Goal: Task Accomplishment & Management: Manage account settings

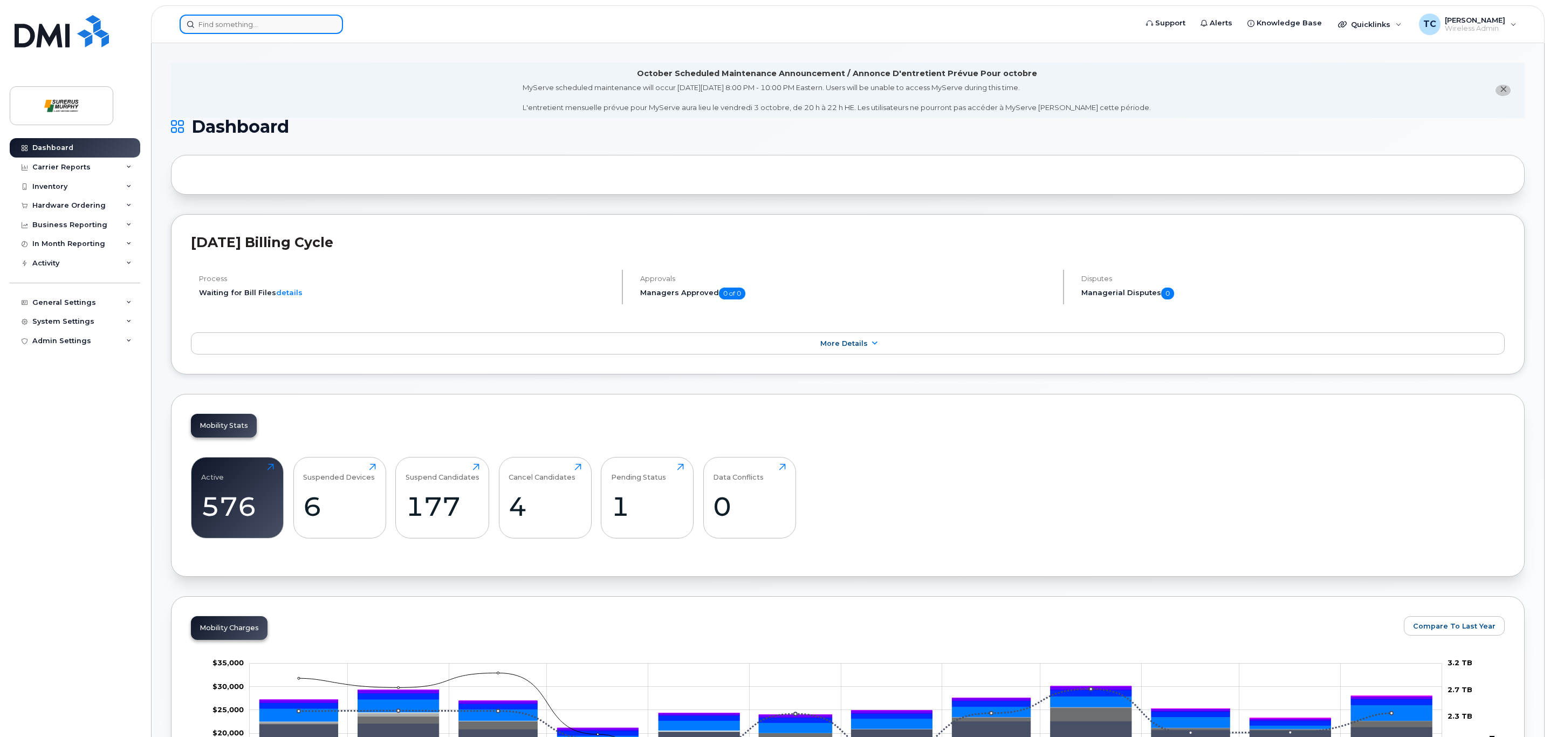
click at [209, 30] on input at bounding box center [261, 24] width 163 height 19
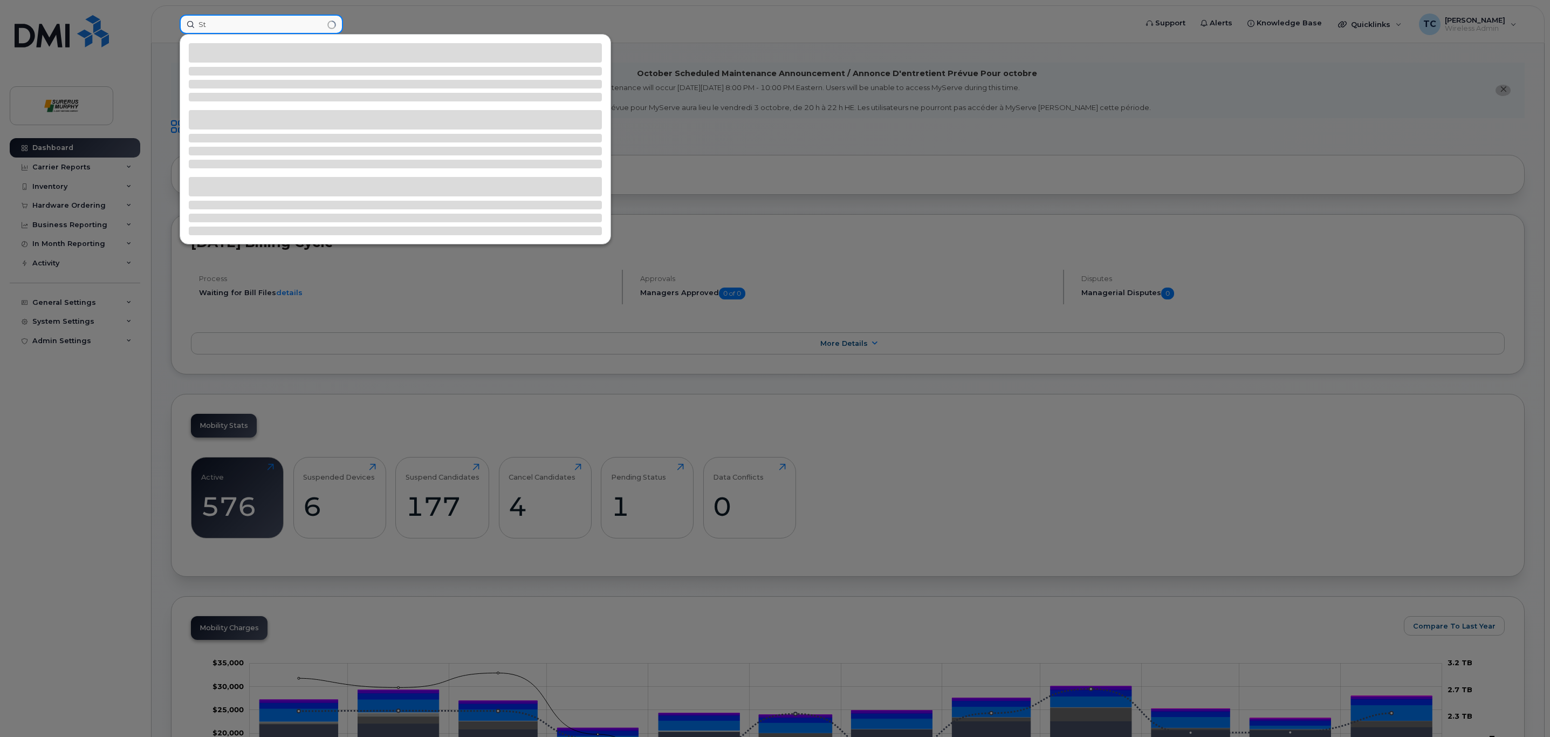
type input "S"
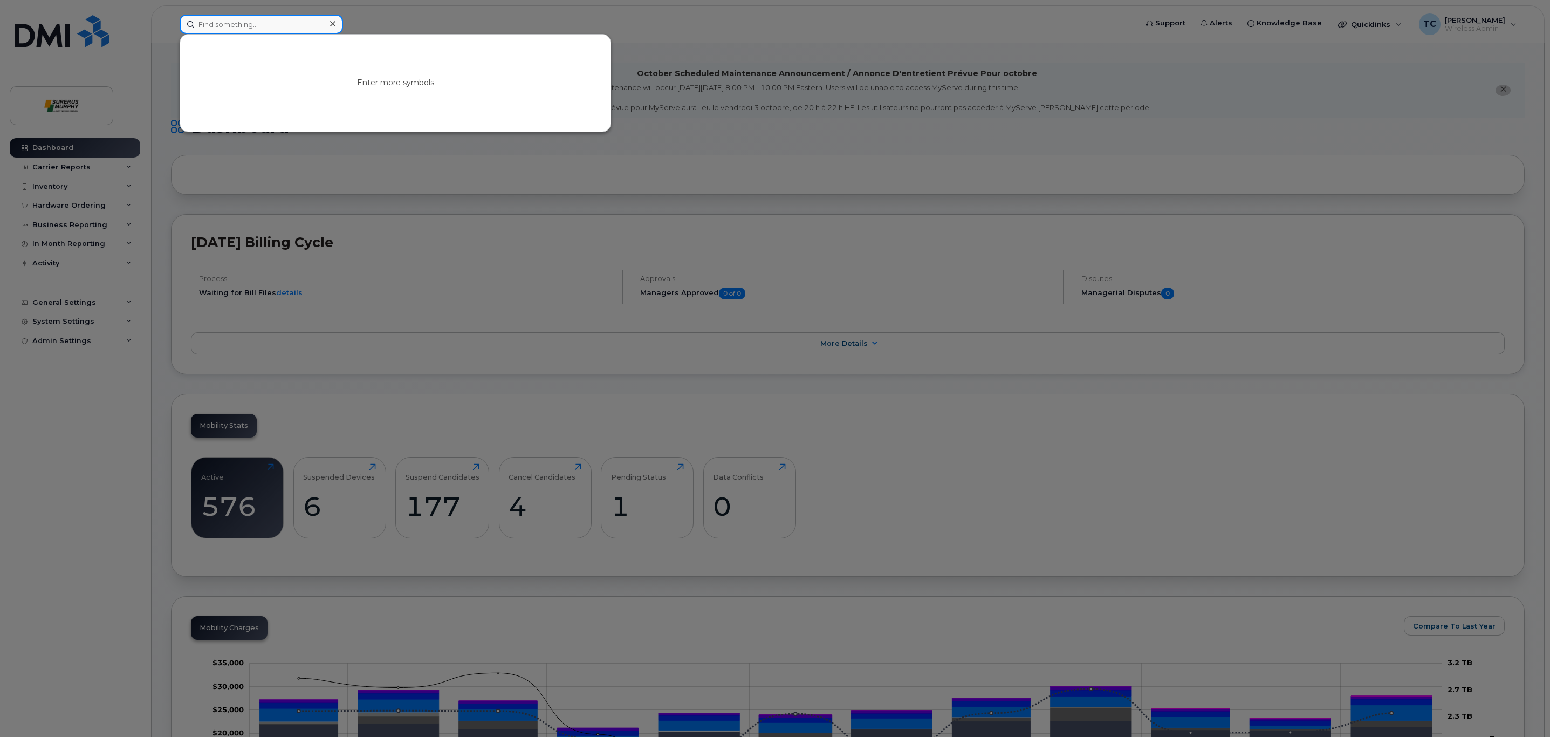
click at [217, 22] on input at bounding box center [261, 24] width 163 height 19
type input "89013802298670290425"
click at [850, 207] on div at bounding box center [775, 368] width 1550 height 737
click at [322, 28] on input "89013802298670290425" at bounding box center [261, 24] width 163 height 19
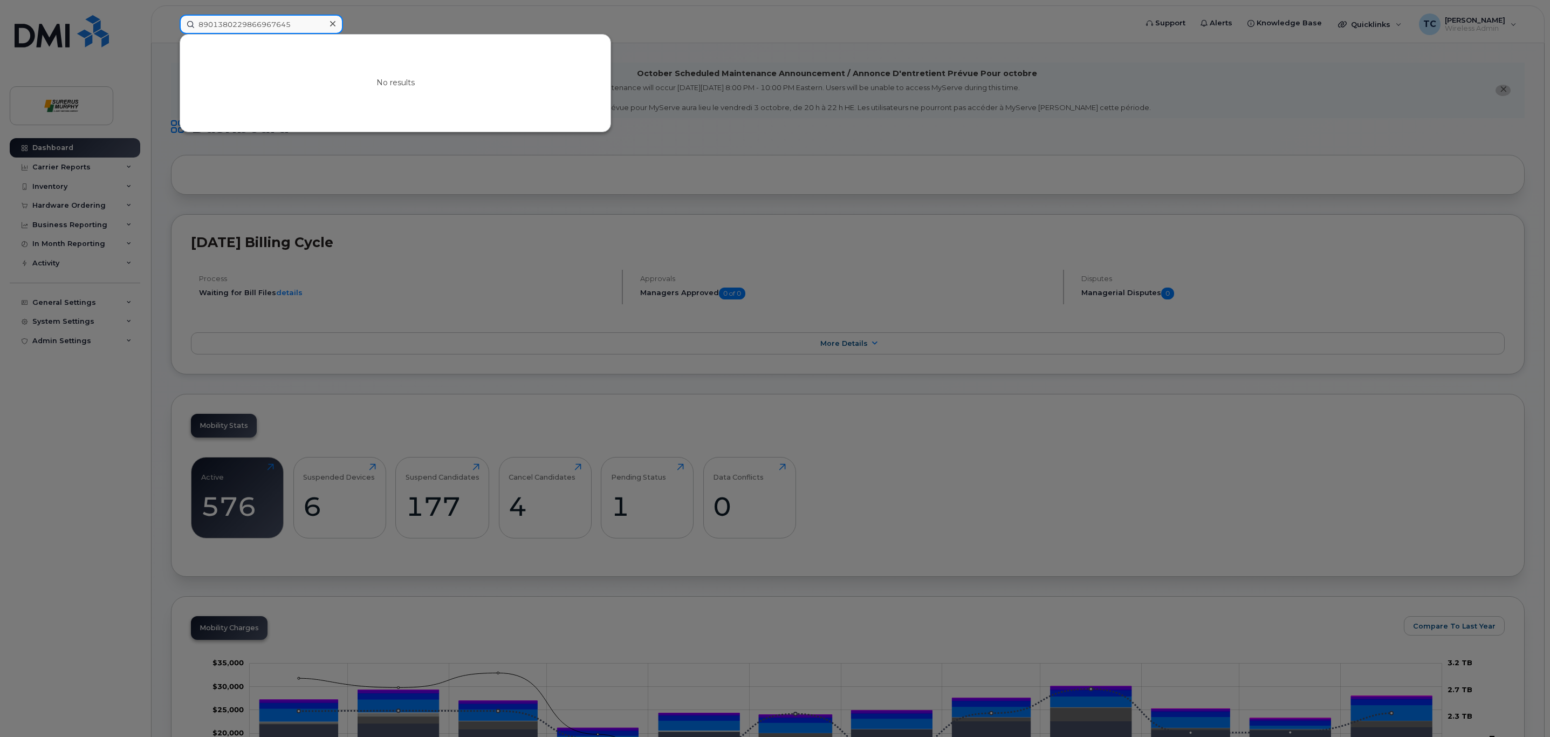
type input "89013802298669676451"
click at [294, 26] on input "89013802298669676451" at bounding box center [261, 24] width 163 height 19
click at [273, 32] on input at bounding box center [261, 24] width 163 height 19
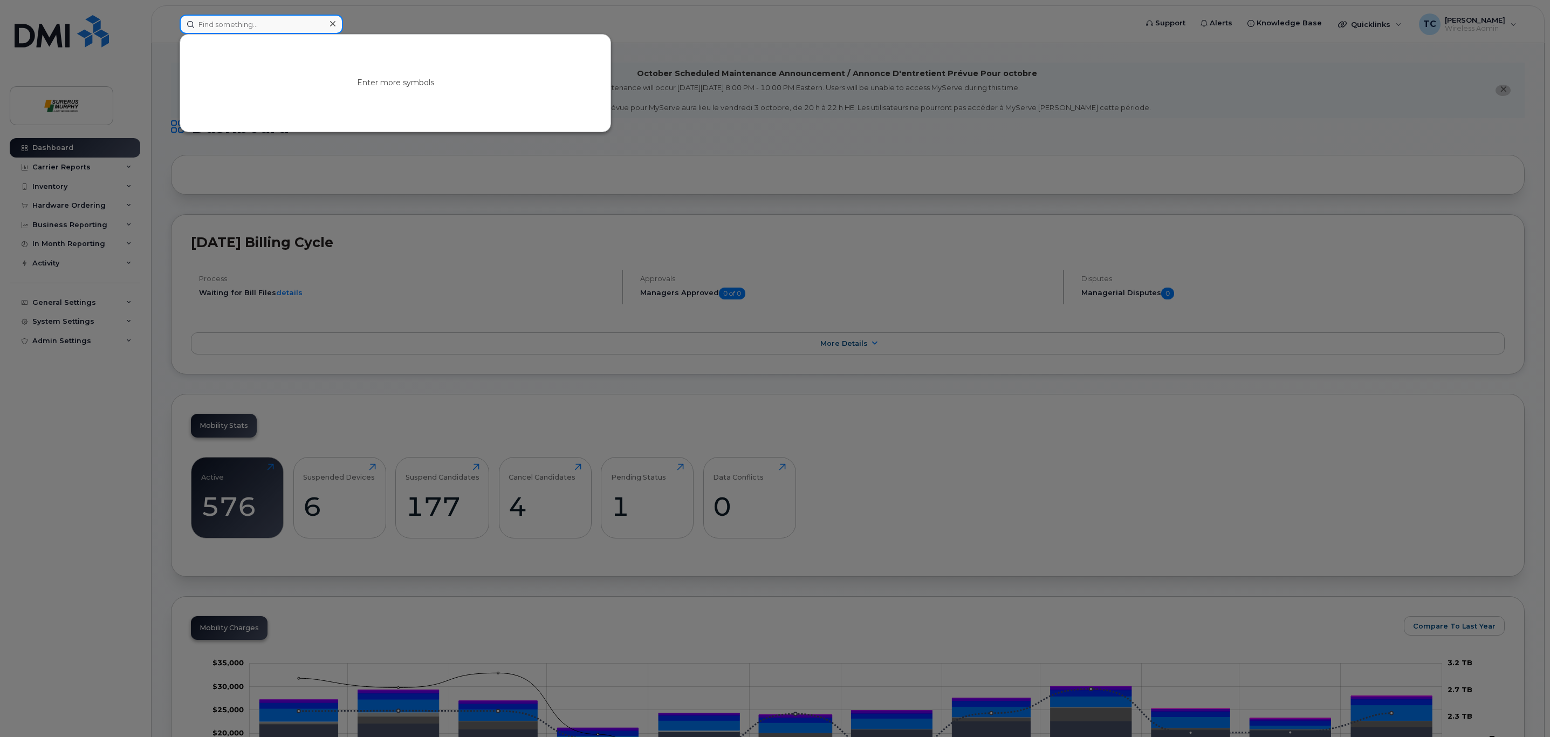
click at [274, 25] on input at bounding box center [261, 24] width 163 height 19
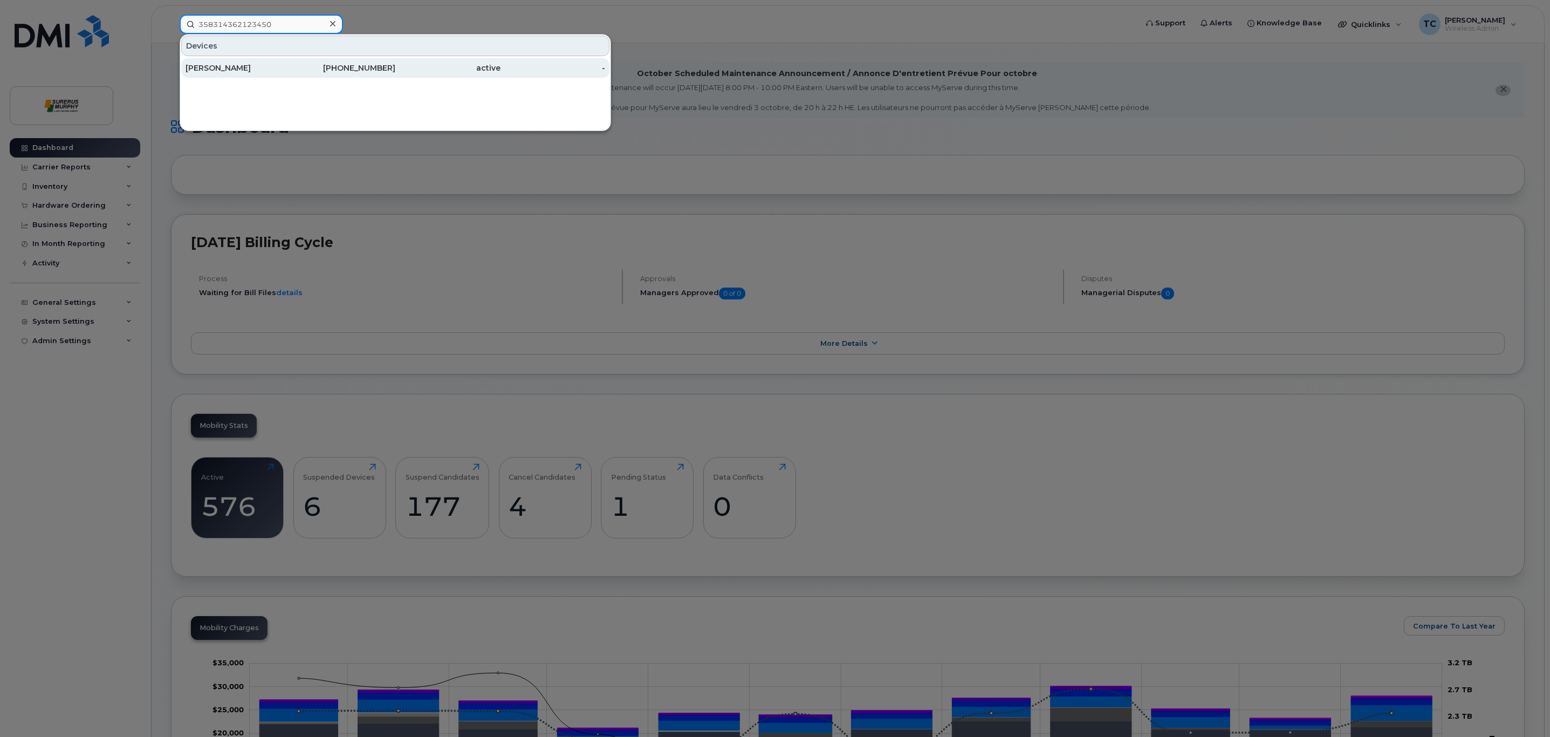
type input "358314362123450"
click at [265, 63] on div "[PERSON_NAME]" at bounding box center [237, 67] width 105 height 19
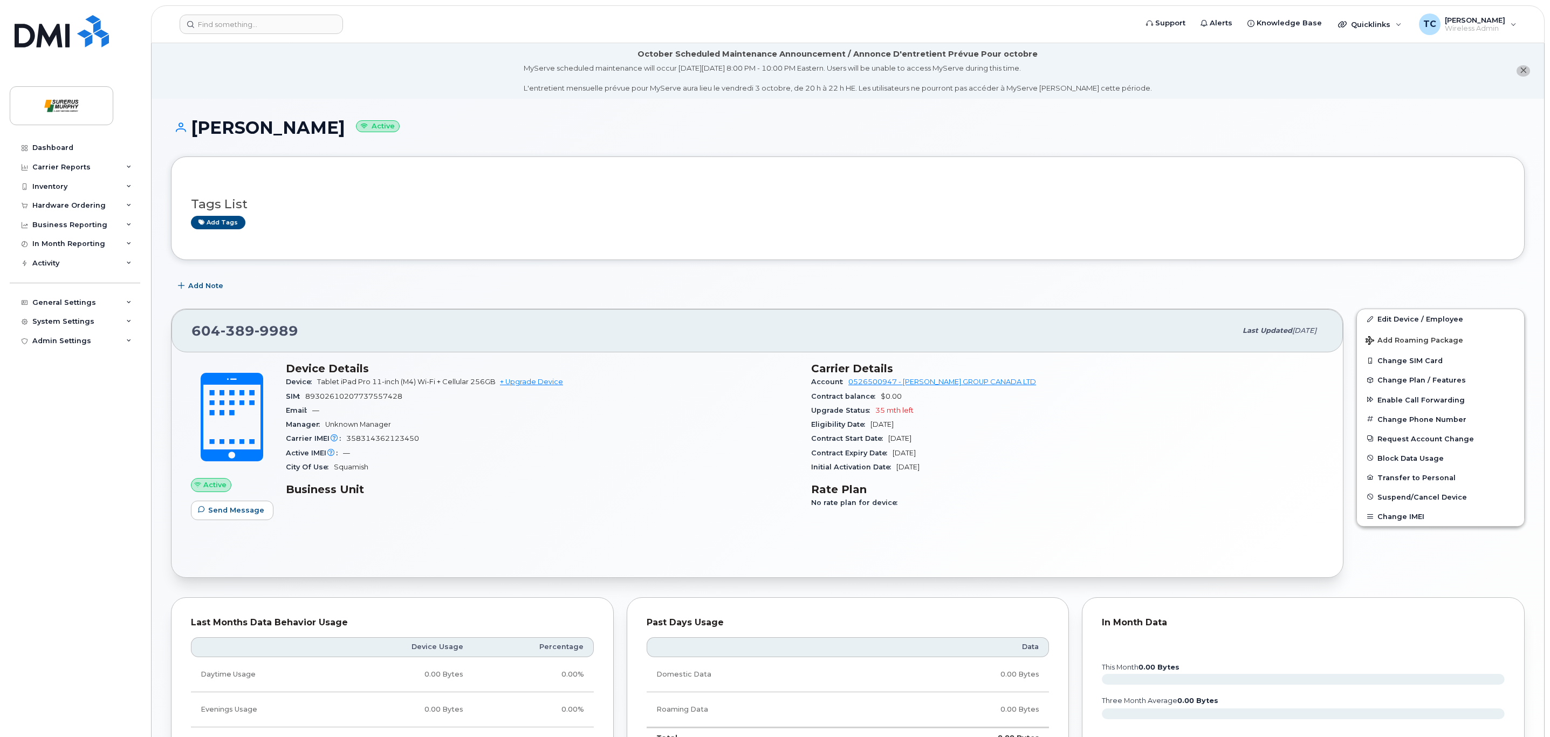
click at [423, 398] on div "SIM [TECHNICAL_ID]" at bounding box center [542, 396] width 512 height 14
click at [876, 504] on span "No rate plan for device" at bounding box center [857, 502] width 92 height 8
click at [1449, 384] on span "Change Plan / Features" at bounding box center [1421, 380] width 88 height 8
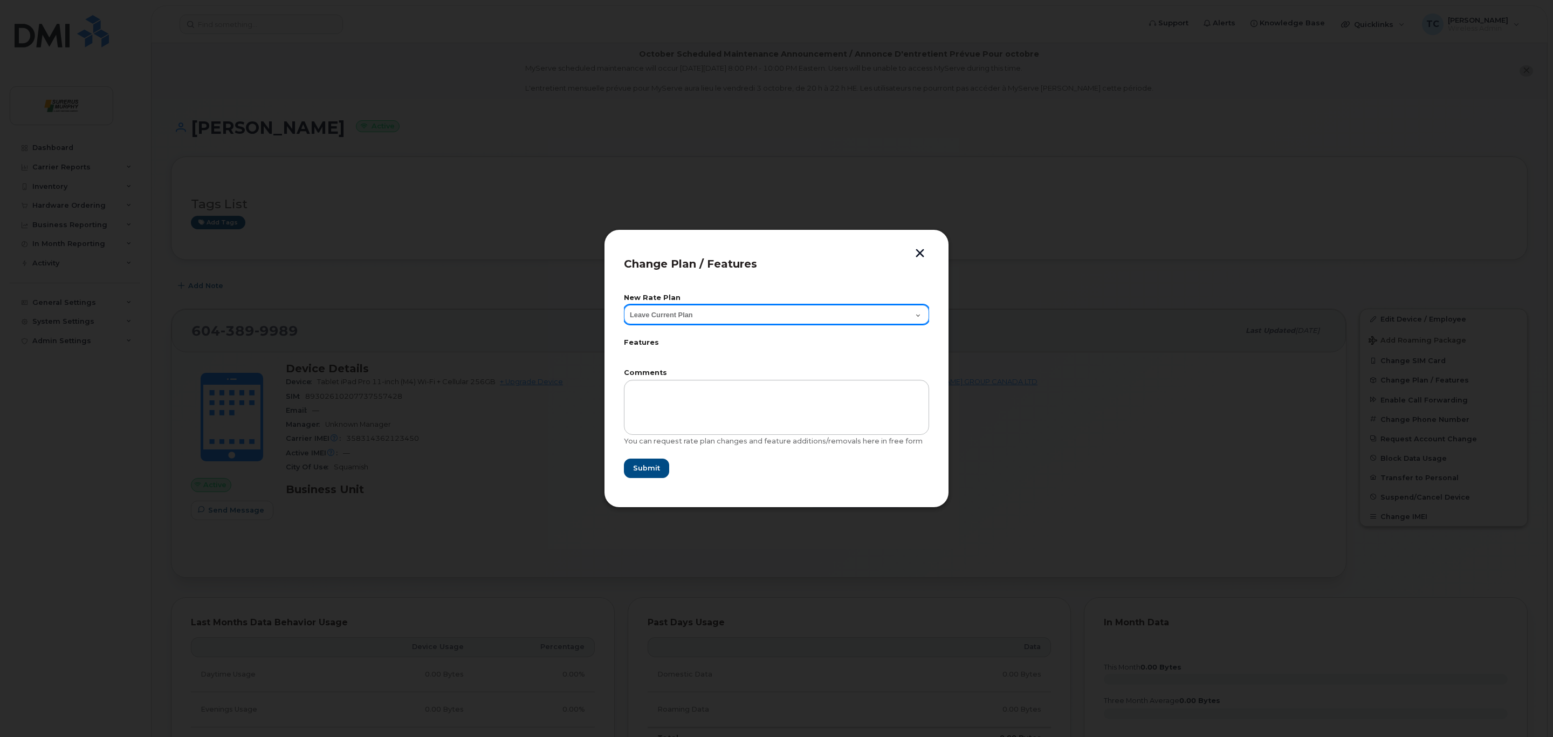
click at [741, 316] on select "Leave Current Plan BYOD Corp SmartShare Mob Int 10 Corp SmartShare Mob Int 17" at bounding box center [776, 314] width 305 height 19
select select "2649"
click at [624, 305] on select "Leave Current Plan BYOD Corp SmartShare Mob Int 10 Corp SmartShare Mob Int 17" at bounding box center [776, 314] width 305 height 19
click at [639, 467] on span "Submit" at bounding box center [645, 468] width 27 height 10
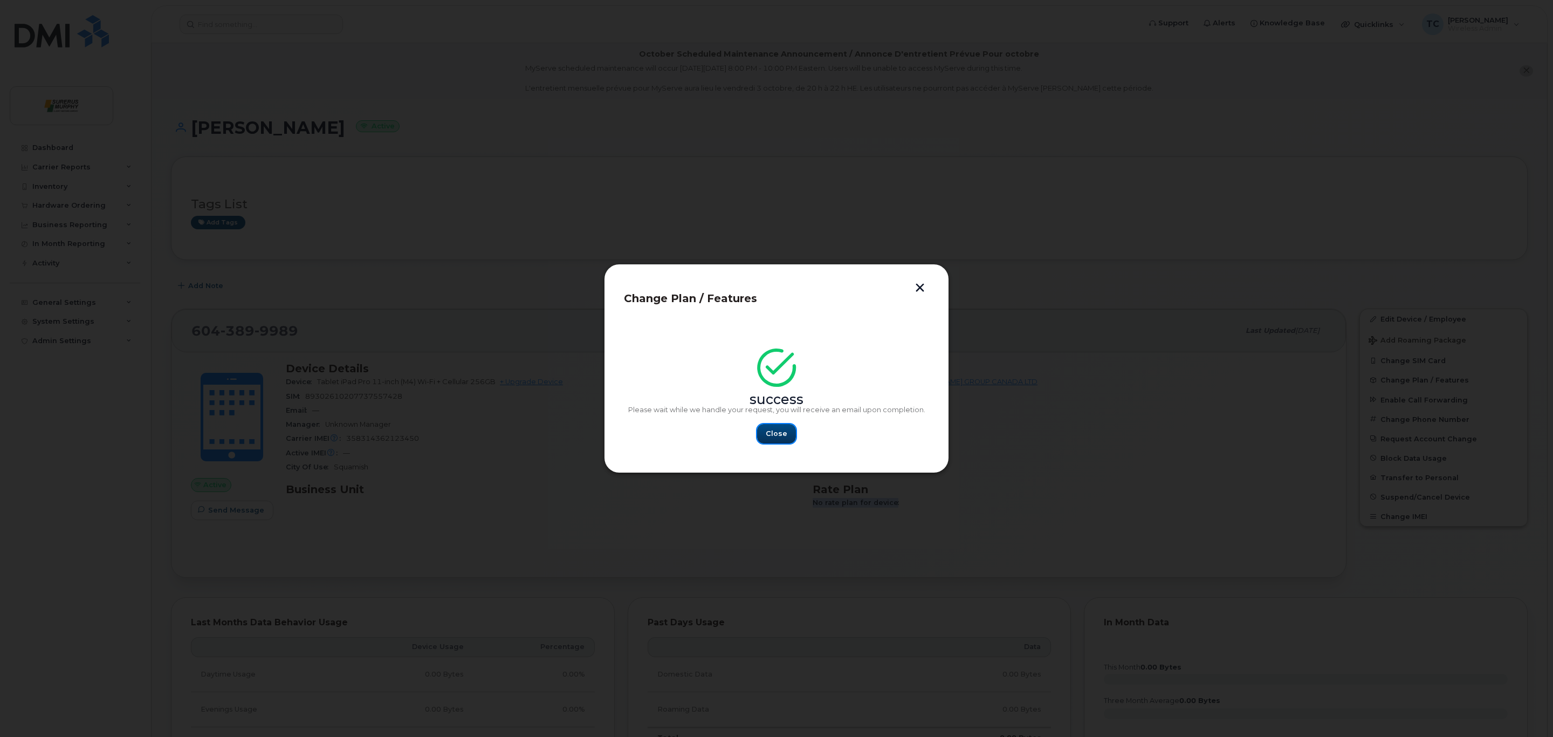
click at [768, 432] on span "Close" at bounding box center [777, 433] width 22 height 10
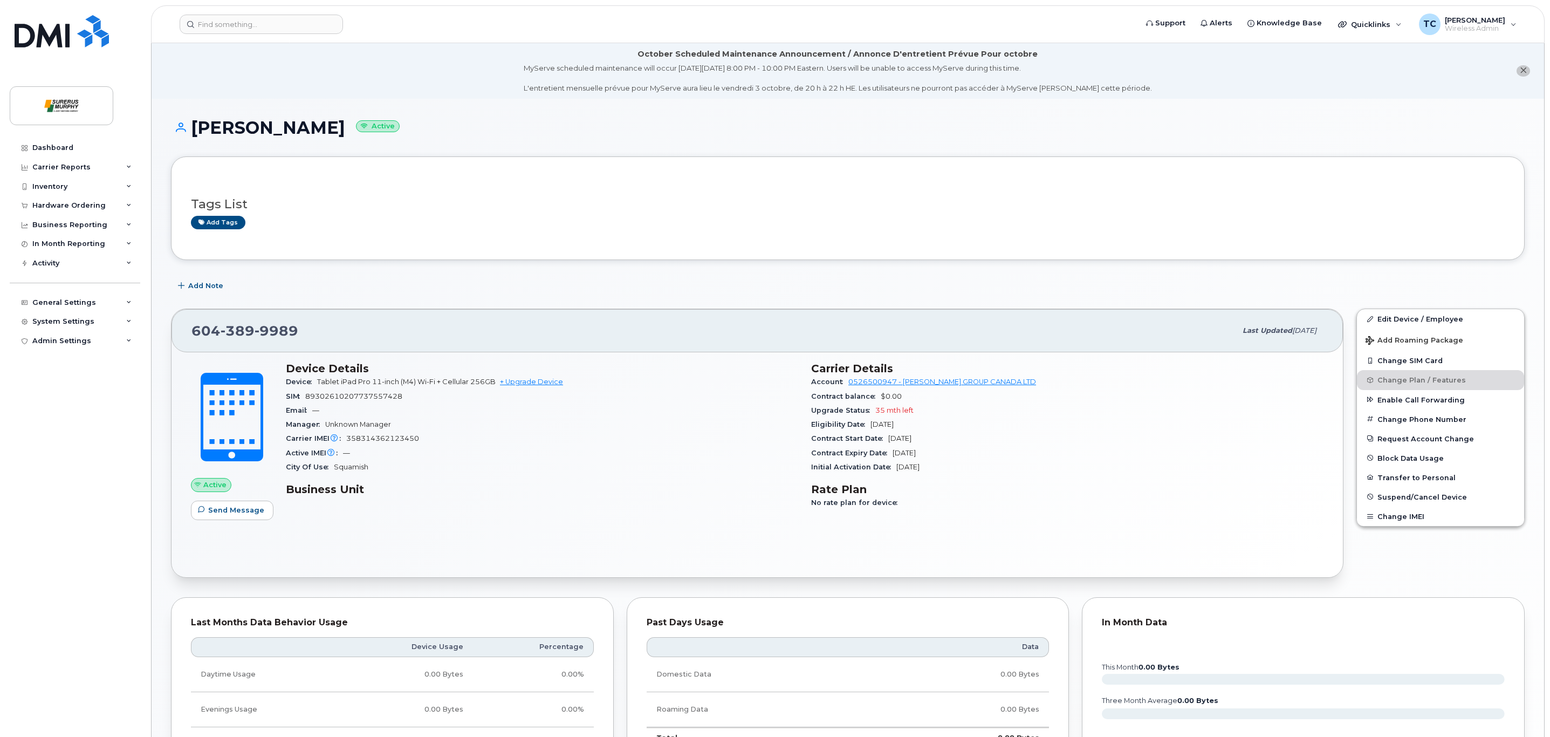
drag, startPoint x: 1157, startPoint y: 463, endPoint x: 1144, endPoint y: 463, distance: 13.0
click at [1145, 463] on div "Initial Activation Date Sep 04, 2025" at bounding box center [1067, 467] width 512 height 14
click at [608, 492] on h3 "Business Unit" at bounding box center [542, 489] width 512 height 13
